Goal: Task Accomplishment & Management: Manage account settings

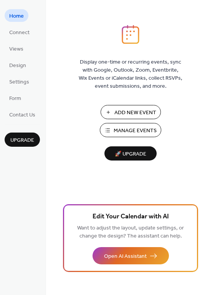
click at [130, 127] on span "Manage Events" at bounding box center [135, 131] width 43 height 8
click at [19, 82] on span "Settings" at bounding box center [19, 82] width 20 height 8
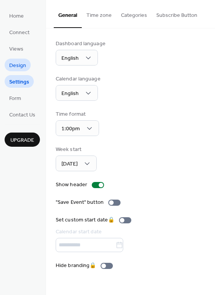
click at [15, 67] on span "Design" at bounding box center [17, 66] width 17 height 8
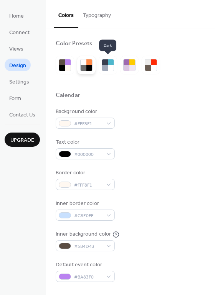
click at [87, 67] on div at bounding box center [89, 68] width 6 height 6
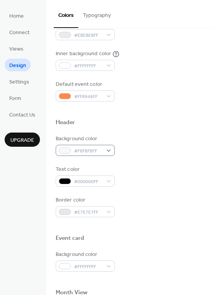
scroll to position [183, 0]
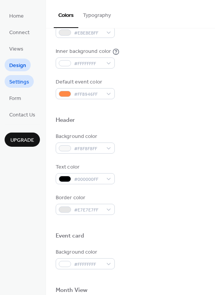
click at [19, 85] on span "Settings" at bounding box center [19, 82] width 20 height 8
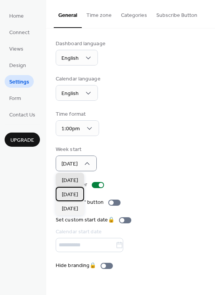
click at [73, 193] on span "[DATE]" at bounding box center [70, 195] width 16 height 8
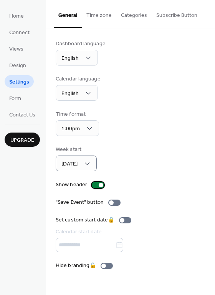
click at [97, 187] on div at bounding box center [98, 185] width 12 height 6
click at [97, 186] on div at bounding box center [98, 185] width 12 height 6
click at [77, 165] on span "Monday" at bounding box center [69, 164] width 16 height 10
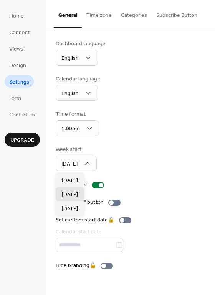
click at [145, 143] on div "Dashboard language English Calendar language English Time format 1:00pm Week st…" at bounding box center [131, 155] width 150 height 230
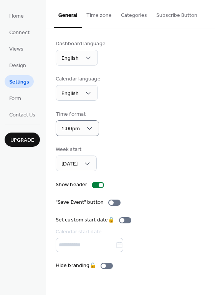
click at [129, 124] on div "Time format 1:00pm" at bounding box center [131, 123] width 150 height 26
click at [16, 66] on span "Design" at bounding box center [17, 66] width 17 height 8
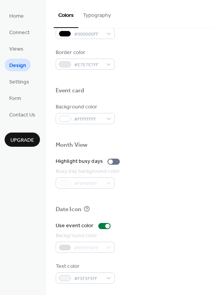
scroll to position [328, 0]
click at [15, 99] on span "Form" at bounding box center [15, 99] width 12 height 8
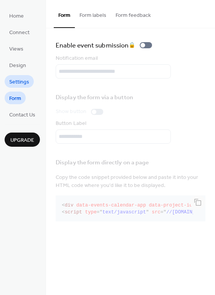
click at [23, 81] on span "Settings" at bounding box center [19, 82] width 20 height 8
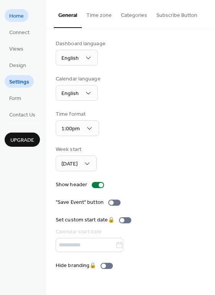
click at [15, 18] on span "Home" at bounding box center [16, 16] width 15 height 8
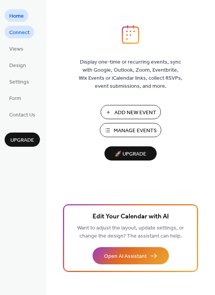
click at [16, 30] on span "Connect" at bounding box center [19, 33] width 20 height 8
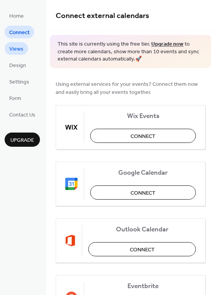
click at [8, 49] on link "Views" at bounding box center [16, 48] width 23 height 13
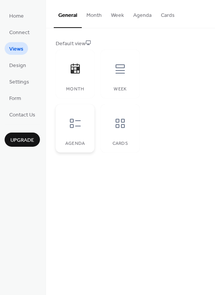
click at [76, 128] on icon at bounding box center [75, 123] width 12 height 12
click at [122, 125] on icon at bounding box center [119, 123] width 9 height 9
click at [120, 74] on icon at bounding box center [120, 69] width 12 height 12
click at [83, 135] on div "Agenda" at bounding box center [75, 128] width 39 height 48
click at [20, 16] on span "Home" at bounding box center [16, 16] width 15 height 8
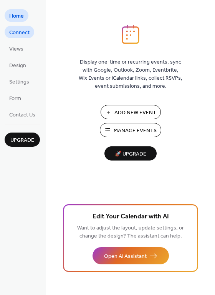
click at [20, 33] on span "Connect" at bounding box center [19, 33] width 20 height 8
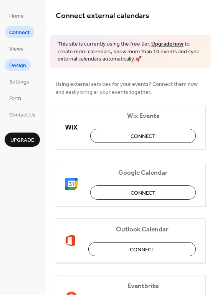
click at [17, 66] on span "Design" at bounding box center [17, 66] width 17 height 8
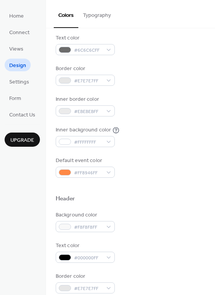
click at [91, 8] on button "Typography" at bounding box center [96, 13] width 37 height 27
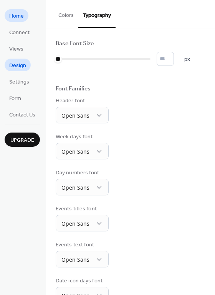
click at [15, 18] on span "Home" at bounding box center [16, 16] width 15 height 8
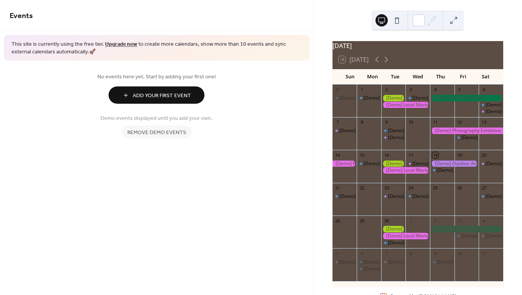
click at [169, 132] on span "Remove demo events" at bounding box center [156, 132] width 59 height 8
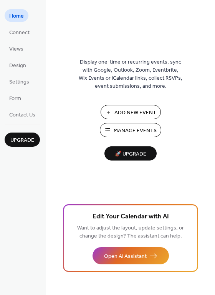
click at [135, 107] on button "Add New Event" at bounding box center [130, 112] width 60 height 14
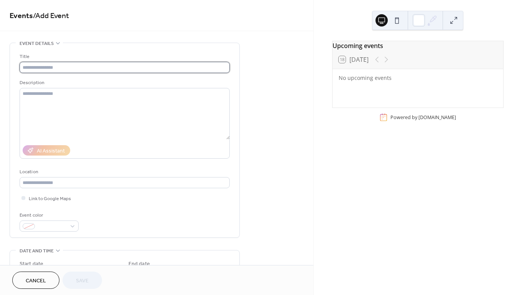
click at [116, 68] on input "text" at bounding box center [125, 67] width 210 height 11
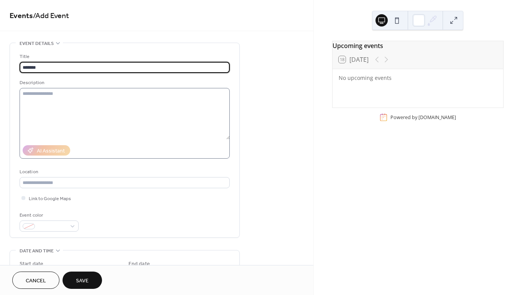
type input "*******"
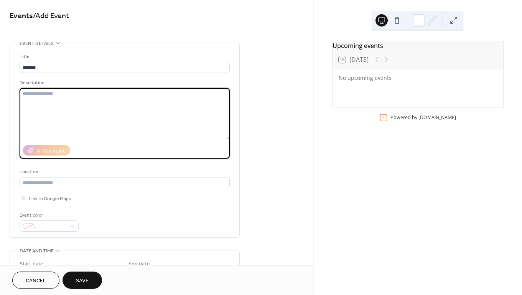
click at [99, 105] on textarea at bounding box center [125, 113] width 210 height 51
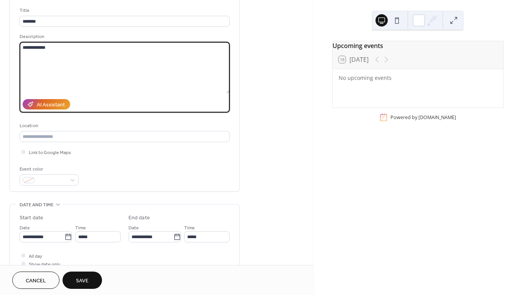
scroll to position [47, 0]
type textarea "**********"
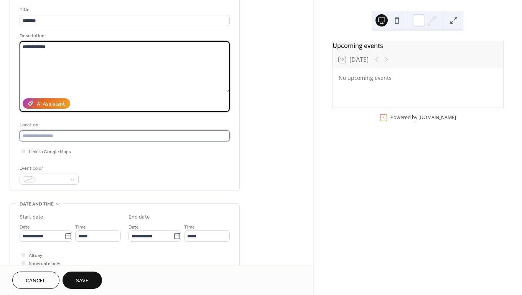
click at [66, 137] on input "text" at bounding box center [125, 135] width 210 height 11
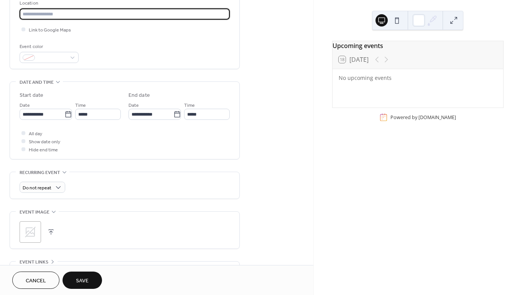
scroll to position [170, 0]
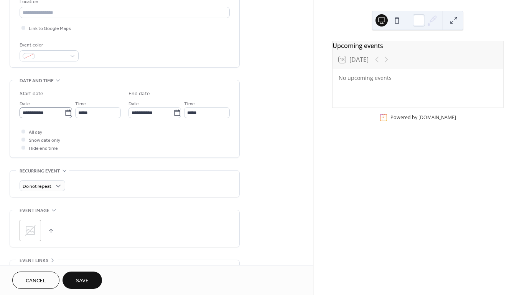
click at [64, 116] on icon at bounding box center [68, 113] width 8 height 8
click at [62, 116] on input "**********" at bounding box center [42, 112] width 45 height 11
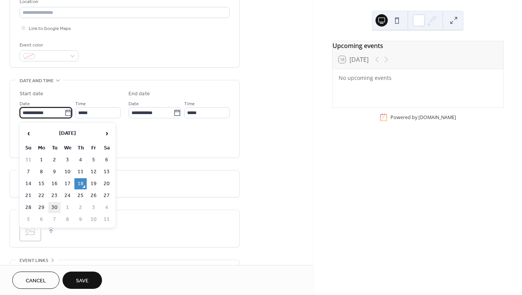
click at [54, 205] on td "30" at bounding box center [54, 207] width 12 height 11
type input "**********"
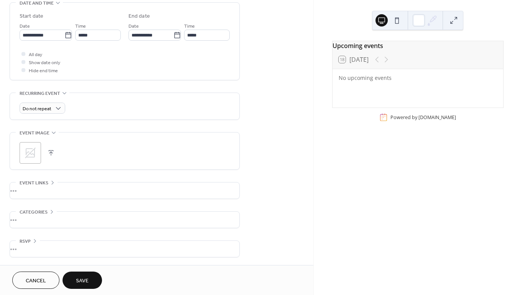
scroll to position [250, 0]
click at [44, 210] on span "Categories" at bounding box center [34, 212] width 28 height 8
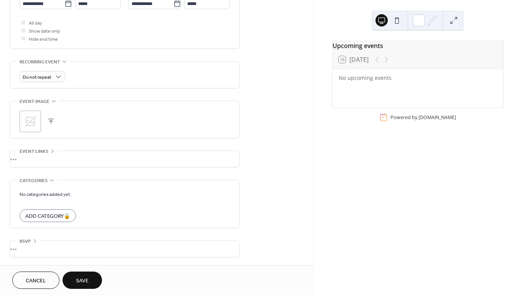
scroll to position [281, 0]
click at [84, 277] on span "Save" at bounding box center [82, 281] width 13 height 8
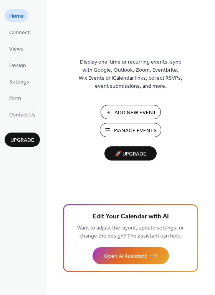
click at [129, 109] on span "Add New Event" at bounding box center [135, 113] width 42 height 8
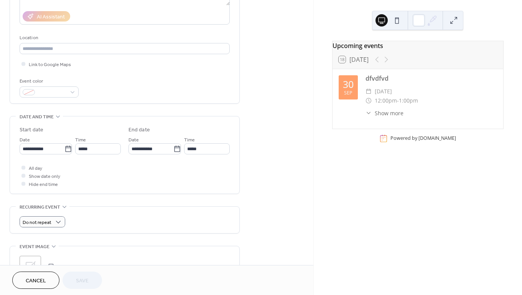
scroll to position [141, 0]
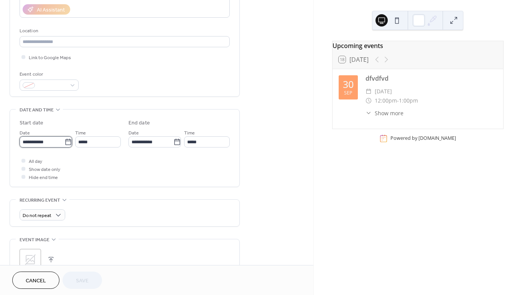
click at [48, 144] on input "**********" at bounding box center [42, 141] width 45 height 11
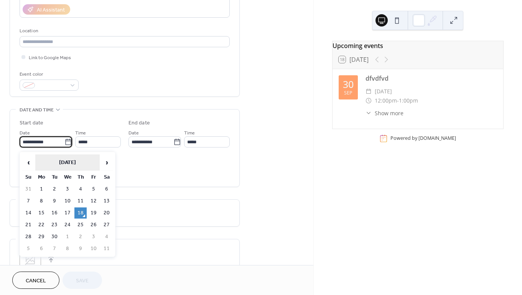
click at [82, 160] on th "September 2025" at bounding box center [67, 162] width 64 height 16
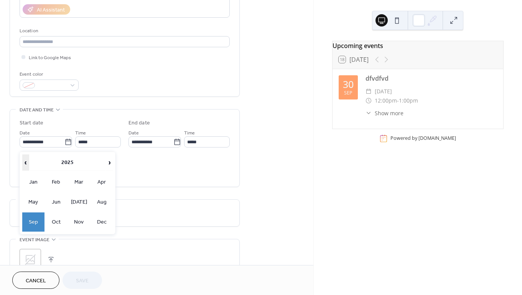
click at [26, 164] on span "‹" at bounding box center [26, 162] width 6 height 15
click at [112, 164] on span "›" at bounding box center [109, 162] width 6 height 15
click at [52, 222] on td "Oct" at bounding box center [56, 221] width 22 height 19
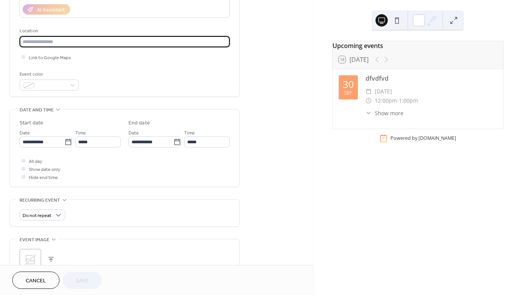
click at [96, 45] on input "text" at bounding box center [125, 41] width 210 height 11
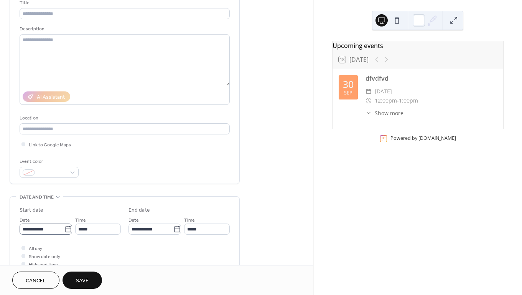
click at [65, 232] on icon at bounding box center [68, 229] width 8 height 8
click at [64, 232] on input "**********" at bounding box center [42, 228] width 45 height 11
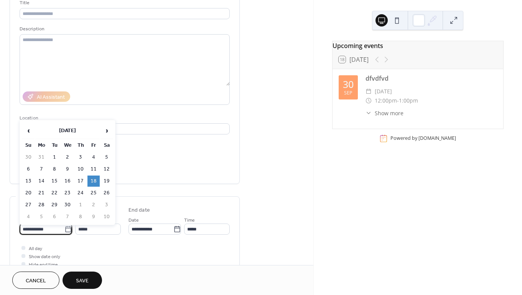
type input "**********"
click at [163, 157] on div "Title Description AI Assistant Location Link to Google Maps Event color" at bounding box center [125, 88] width 210 height 179
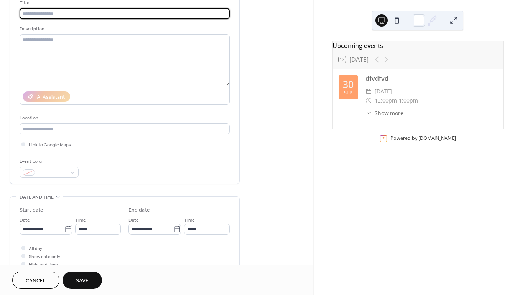
click at [61, 14] on input "text" at bounding box center [125, 13] width 210 height 11
type input "********"
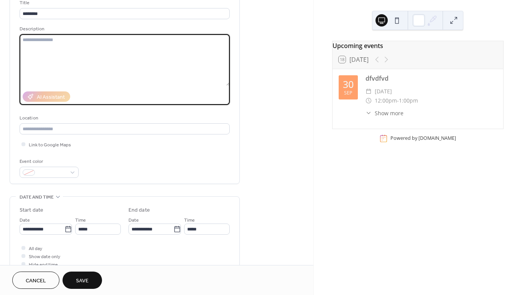
click at [66, 56] on textarea at bounding box center [125, 59] width 210 height 51
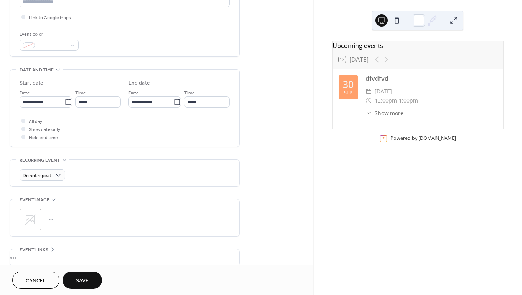
scroll to position [163, 0]
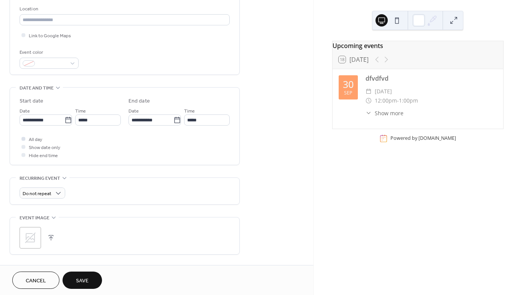
type textarea "*********"
click at [21, 139] on div at bounding box center [23, 139] width 4 height 4
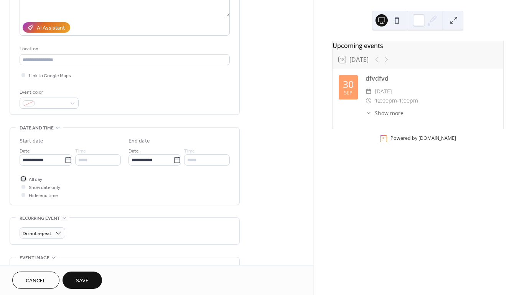
scroll to position [122, 0]
click at [89, 287] on button "Save" at bounding box center [83, 279] width 40 height 17
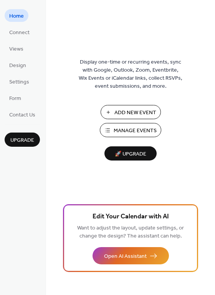
click at [128, 110] on span "Add New Event" at bounding box center [135, 113] width 42 height 8
click at [122, 127] on span "Manage Events" at bounding box center [135, 131] width 43 height 8
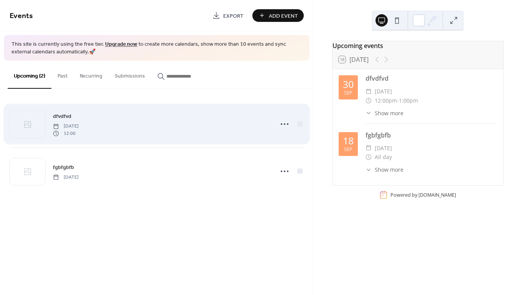
click at [128, 121] on div "dfvdfvd Tuesday, September 30, 2025 12:00" at bounding box center [161, 124] width 216 height 25
click at [135, 117] on div "dfvdfvd Tuesday, September 30, 2025 12:00" at bounding box center [161, 124] width 216 height 25
click at [283, 124] on icon at bounding box center [284, 124] width 12 height 12
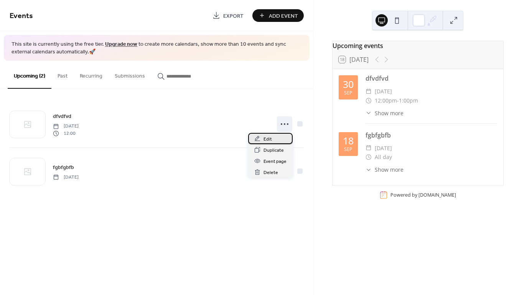
click at [272, 135] on span "Edit" at bounding box center [268, 139] width 8 height 8
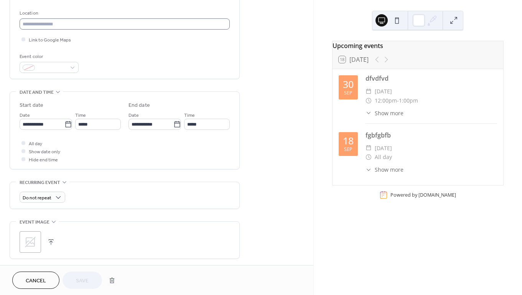
scroll to position [171, 0]
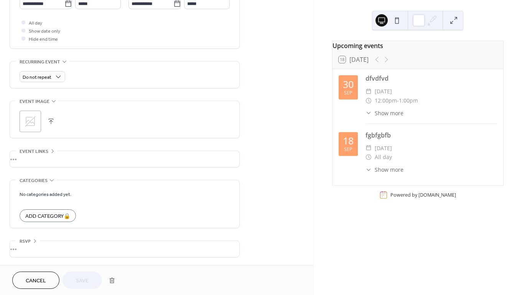
click at [23, 155] on div "•••" at bounding box center [124, 159] width 229 height 16
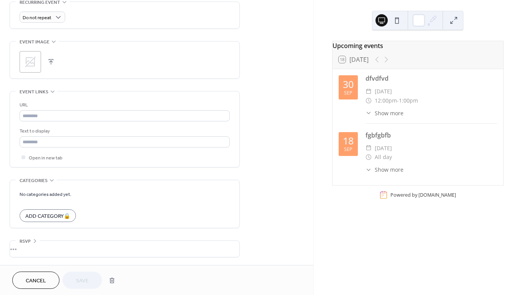
scroll to position [342, 0]
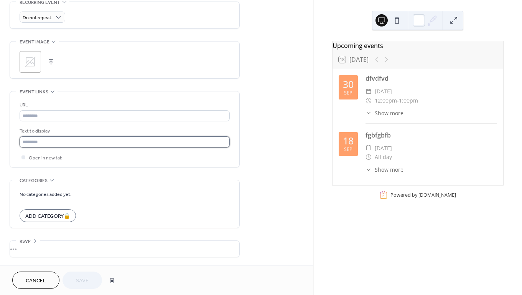
click at [60, 142] on input "text" at bounding box center [125, 141] width 210 height 11
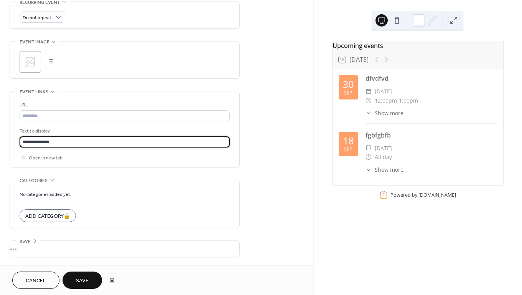
type input "**********"
click at [132, 158] on div "Open in new tab" at bounding box center [125, 157] width 210 height 8
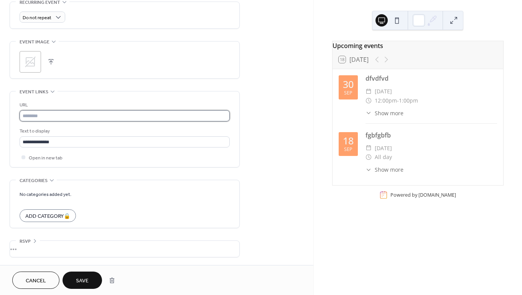
click at [56, 115] on input "text" at bounding box center [125, 115] width 210 height 11
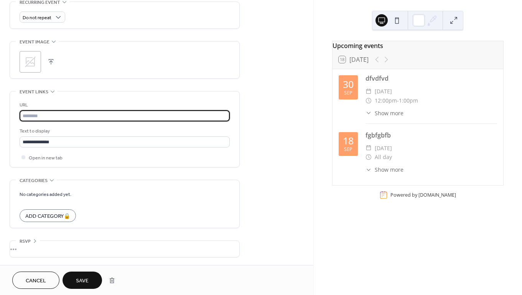
click at [83, 278] on span "Save" at bounding box center [82, 281] width 13 height 8
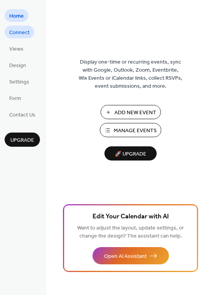
click at [17, 32] on span "Connect" at bounding box center [19, 33] width 20 height 8
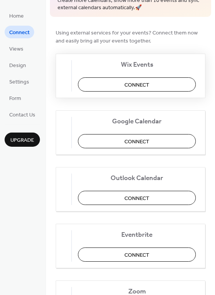
scroll to position [53, 0]
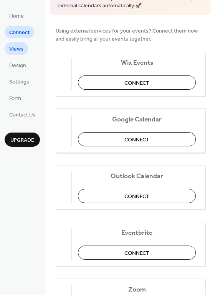
click at [16, 50] on span "Views" at bounding box center [16, 49] width 14 height 8
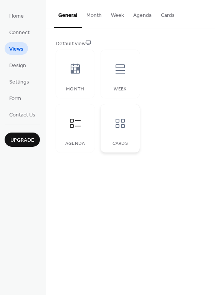
click at [123, 117] on icon at bounding box center [120, 123] width 12 height 12
click at [76, 129] on icon at bounding box center [75, 123] width 12 height 12
click at [125, 71] on icon at bounding box center [120, 69] width 12 height 12
click at [87, 74] on div "Month" at bounding box center [75, 74] width 39 height 48
click at [114, 128] on icon at bounding box center [120, 123] width 12 height 12
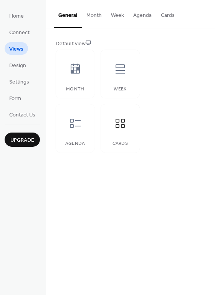
click at [96, 16] on button "Month" at bounding box center [94, 13] width 25 height 27
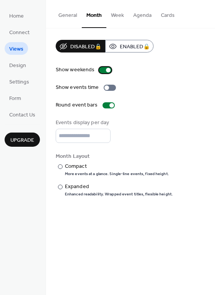
click at [106, 70] on div at bounding box center [108, 70] width 5 height 5
click at [109, 106] on div at bounding box center [111, 105] width 5 height 5
click at [104, 71] on div at bounding box center [105, 70] width 12 height 6
click at [61, 169] on div at bounding box center [60, 167] width 5 height 5
click at [114, 13] on button "Week" at bounding box center [117, 13] width 22 height 27
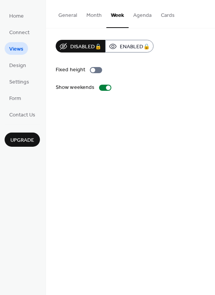
click at [143, 15] on button "Agenda" at bounding box center [142, 13] width 28 height 27
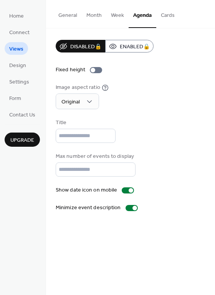
click at [168, 13] on button "Cards" at bounding box center [167, 13] width 23 height 27
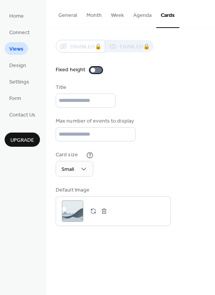
click at [93, 70] on div at bounding box center [93, 70] width 5 height 5
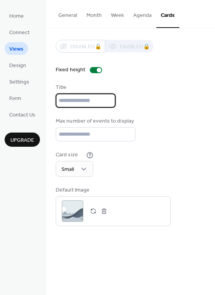
click at [98, 103] on input "text" at bounding box center [86, 101] width 60 height 14
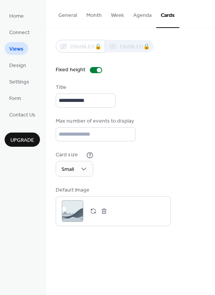
click at [158, 101] on div "**********" at bounding box center [131, 96] width 150 height 24
click at [72, 103] on input "**********" at bounding box center [86, 101] width 60 height 14
type input "**********"
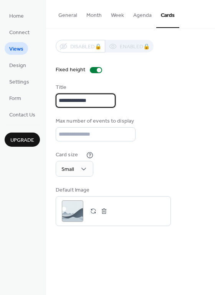
click at [160, 95] on div "**********" at bounding box center [131, 96] width 150 height 24
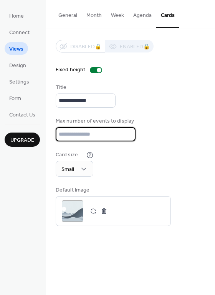
click at [127, 138] on input "**" at bounding box center [96, 134] width 80 height 14
click at [126, 136] on input "**" at bounding box center [96, 134] width 80 height 14
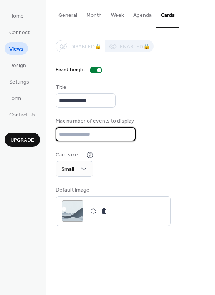
click at [126, 136] on input "**" at bounding box center [96, 134] width 80 height 14
type input "**"
click at [126, 136] on input "**" at bounding box center [96, 134] width 80 height 14
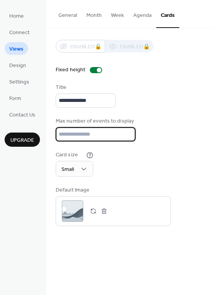
click at [92, 138] on input "**" at bounding box center [96, 134] width 80 height 14
type input "**"
click at [150, 164] on div "Card size Small" at bounding box center [131, 164] width 150 height 26
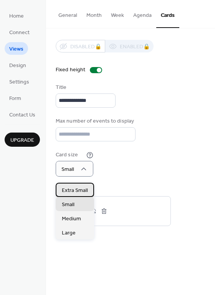
click at [75, 192] on span "Extra Small" at bounding box center [75, 191] width 26 height 8
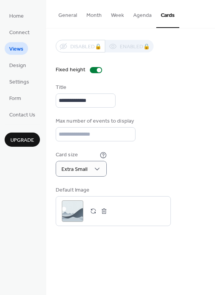
click at [133, 168] on div "Card size Extra Small" at bounding box center [131, 164] width 150 height 26
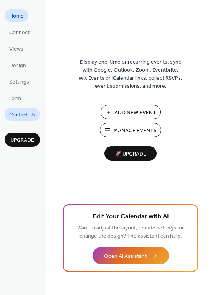
click at [23, 111] on span "Contact Us" at bounding box center [22, 115] width 26 height 8
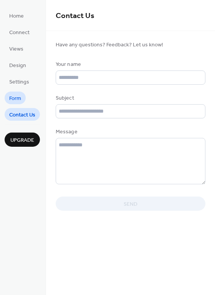
click at [19, 96] on span "Form" at bounding box center [15, 99] width 12 height 8
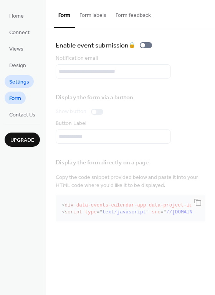
click at [21, 80] on span "Settings" at bounding box center [19, 82] width 20 height 8
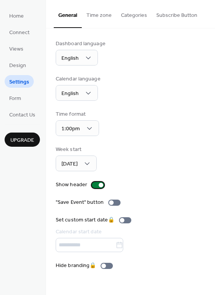
click at [96, 185] on div at bounding box center [98, 185] width 12 height 6
click at [95, 185] on div at bounding box center [98, 185] width 12 height 6
click at [99, 12] on button "Time zone" at bounding box center [99, 13] width 35 height 27
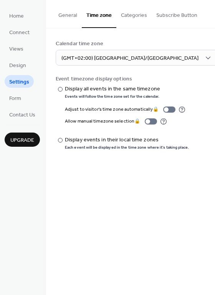
click at [140, 15] on button "Categories" at bounding box center [133, 13] width 35 height 27
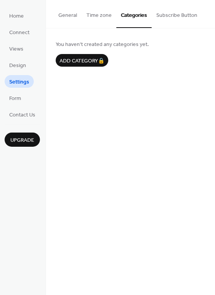
click at [171, 14] on button "Subscribe Button" at bounding box center [177, 13] width 50 height 27
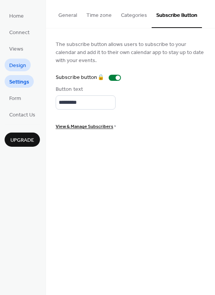
click at [15, 66] on span "Design" at bounding box center [17, 66] width 17 height 8
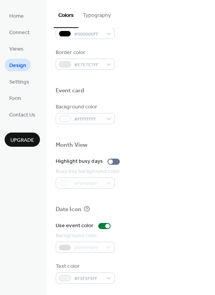
scroll to position [328, 0]
click at [105, 227] on div at bounding box center [107, 226] width 5 height 5
click at [104, 227] on div at bounding box center [104, 226] width 12 height 6
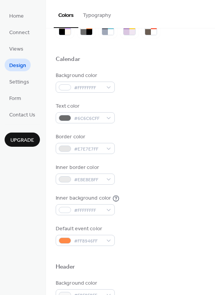
scroll to position [150, 0]
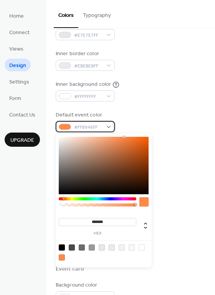
click at [110, 125] on div "#FF8946FF" at bounding box center [85, 126] width 59 height 11
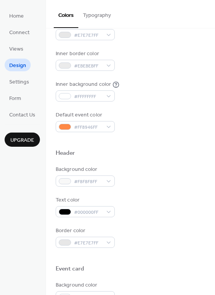
click at [170, 125] on div "Default event color #FF8946FF" at bounding box center [131, 121] width 150 height 21
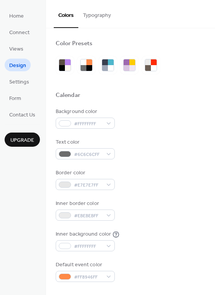
scroll to position [0, 0]
click at [96, 15] on button "Typography" at bounding box center [96, 13] width 37 height 27
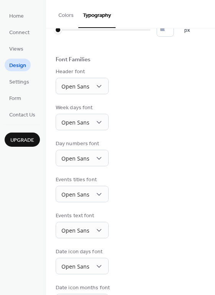
scroll to position [10, 0]
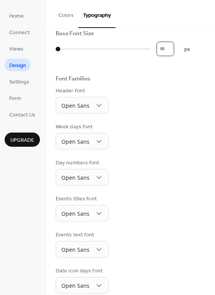
click at [174, 48] on input "*" at bounding box center [165, 49] width 17 height 14
click at [174, 48] on input "**" at bounding box center [165, 49] width 17 height 14
click at [174, 49] on input "**" at bounding box center [165, 49] width 17 height 14
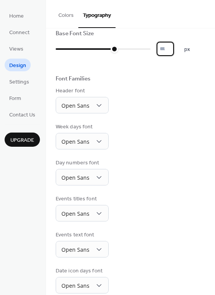
click at [174, 49] on input "**" at bounding box center [165, 49] width 17 height 14
click at [174, 53] on input "**" at bounding box center [165, 49] width 17 height 14
click at [174, 52] on input "**" at bounding box center [165, 49] width 17 height 14
type input "**"
click at [174, 52] on input "**" at bounding box center [165, 49] width 17 height 14
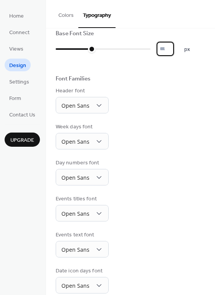
click at [147, 80] on div "Font Families" at bounding box center [131, 80] width 150 height 10
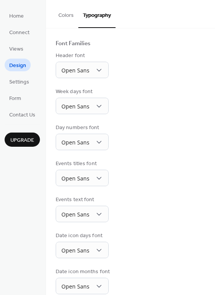
scroll to position [45, 0]
click at [82, 76] on span "Open Sans" at bounding box center [75, 71] width 28 height 10
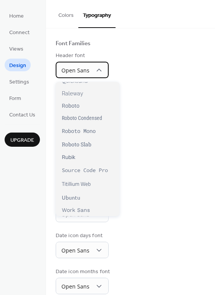
scroll to position [566, 0]
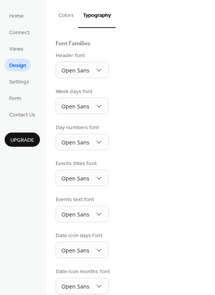
click at [153, 119] on div "Base Font Size ** px Font Families Header font Open Sans Week days font Open Sa…" at bounding box center [131, 145] width 150 height 300
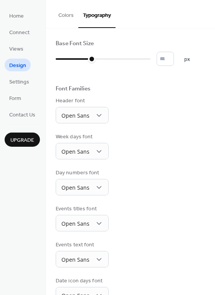
scroll to position [0, 0]
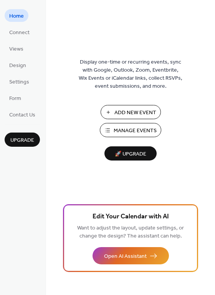
click at [123, 128] on span "Manage Events" at bounding box center [135, 131] width 43 height 8
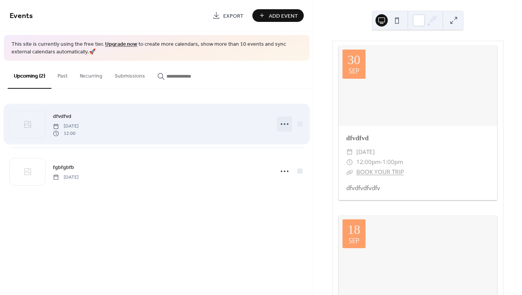
click at [284, 125] on icon at bounding box center [284, 124] width 12 height 12
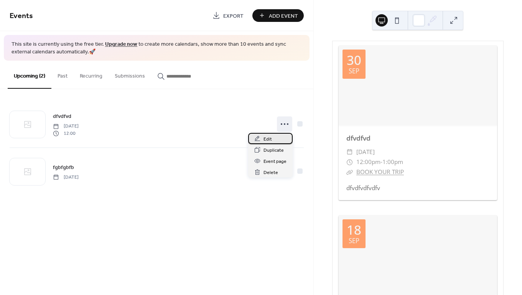
click at [270, 138] on span "Edit" at bounding box center [268, 139] width 8 height 8
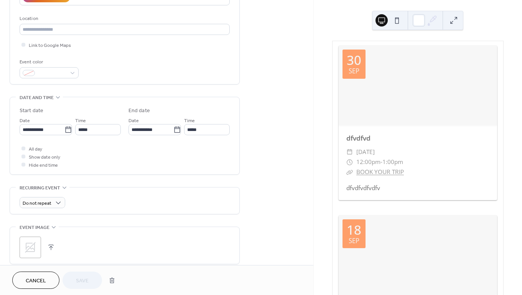
scroll to position [155, 0]
click at [23, 157] on div at bounding box center [23, 155] width 4 height 4
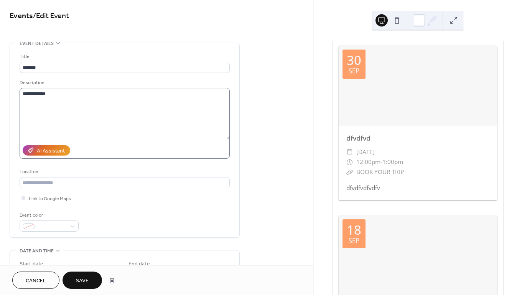
scroll to position [0, 0]
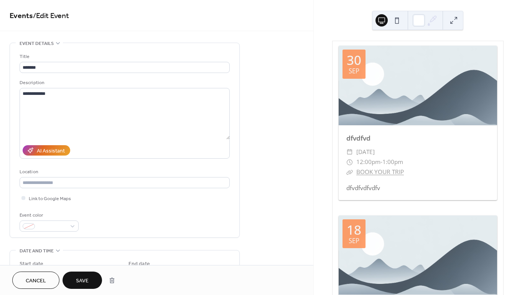
click at [78, 275] on button "Save" at bounding box center [83, 279] width 40 height 17
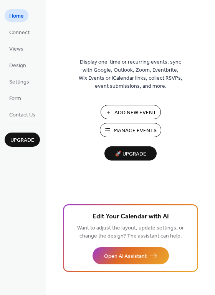
click at [119, 125] on button "Manage Events" at bounding box center [130, 130] width 61 height 14
click at [14, 66] on span "Design" at bounding box center [17, 66] width 17 height 8
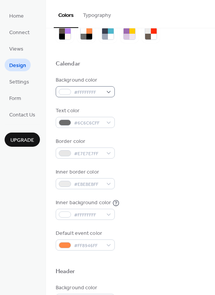
scroll to position [43, 0]
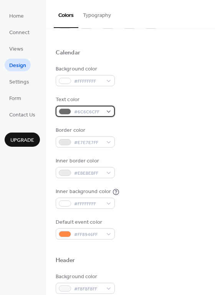
click at [107, 113] on div "#6C6C6CFF" at bounding box center [85, 111] width 59 height 11
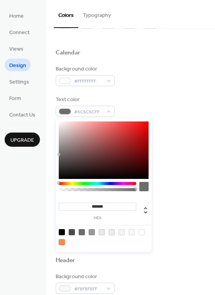
click at [72, 233] on div at bounding box center [72, 232] width 6 height 6
click at [61, 234] on div at bounding box center [62, 232] width 6 height 6
click at [72, 233] on div at bounding box center [72, 232] width 6 height 6
click at [63, 232] on div at bounding box center [62, 232] width 6 height 6
type input "*******"
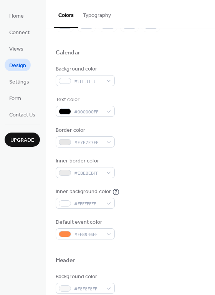
click at [160, 97] on div "Text color #000000FF" at bounding box center [131, 106] width 150 height 21
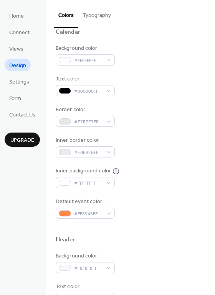
scroll to position [68, 0]
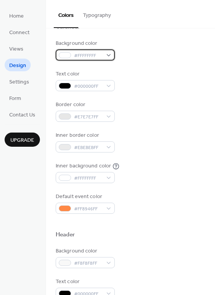
click at [101, 56] on span "#FFFFFFFF" at bounding box center [88, 56] width 28 height 8
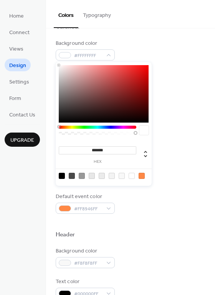
click at [150, 32] on div "Calendar" at bounding box center [131, 28] width 150 height 10
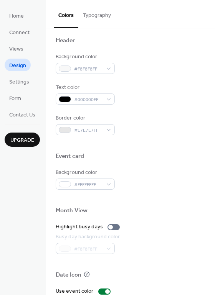
scroll to position [264, 0]
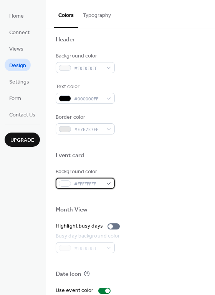
click at [105, 183] on div "#FFFFFFFF" at bounding box center [85, 183] width 59 height 11
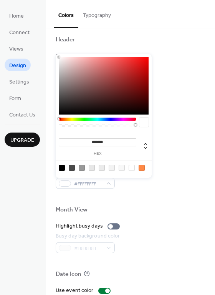
click at [181, 137] on div at bounding box center [131, 143] width 150 height 17
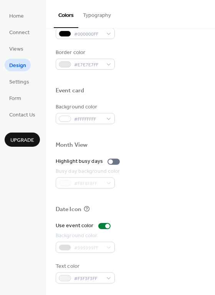
scroll to position [328, 0]
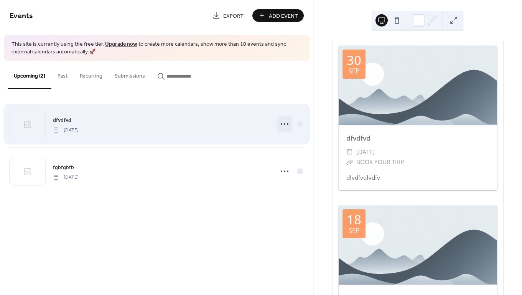
click at [286, 124] on icon at bounding box center [284, 124] width 12 height 12
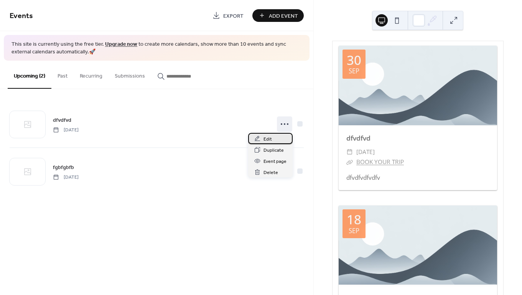
click at [273, 139] on div "Edit" at bounding box center [270, 138] width 44 height 11
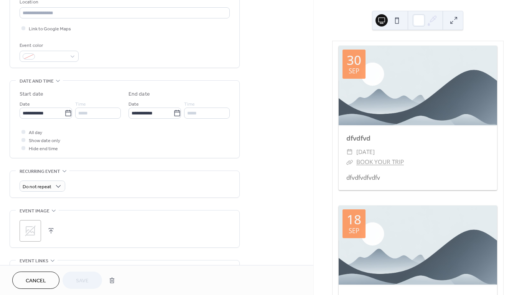
scroll to position [180, 0]
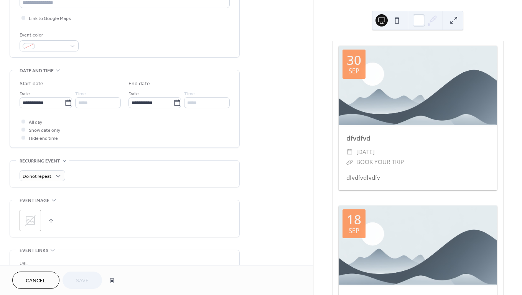
click at [23, 139] on div at bounding box center [23, 137] width 4 height 4
click at [175, 104] on icon at bounding box center [177, 102] width 6 height 6
click at [173, 104] on input "**********" at bounding box center [150, 102] width 45 height 11
click at [214, 122] on span "›" at bounding box center [216, 122] width 12 height 15
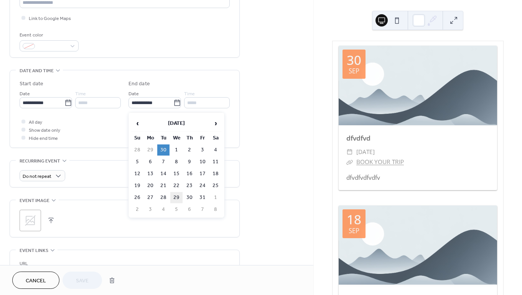
click at [175, 194] on td "29" at bounding box center [176, 197] width 12 height 11
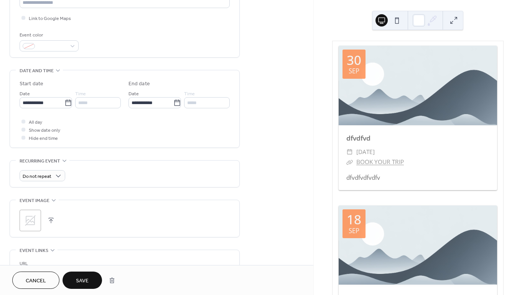
type input "**********"
click at [80, 281] on span "Save" at bounding box center [82, 281] width 13 height 8
